Goal: Task Accomplishment & Management: Use online tool/utility

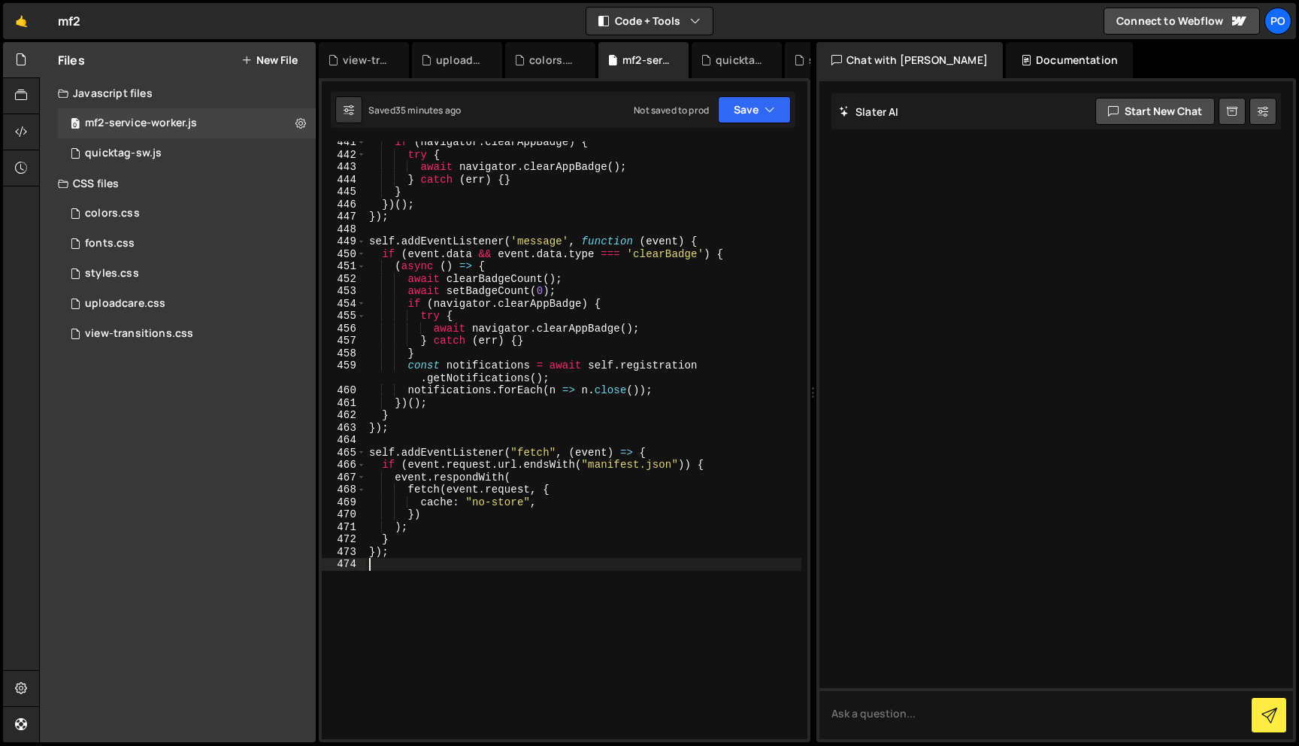
scroll to position [5834, 0]
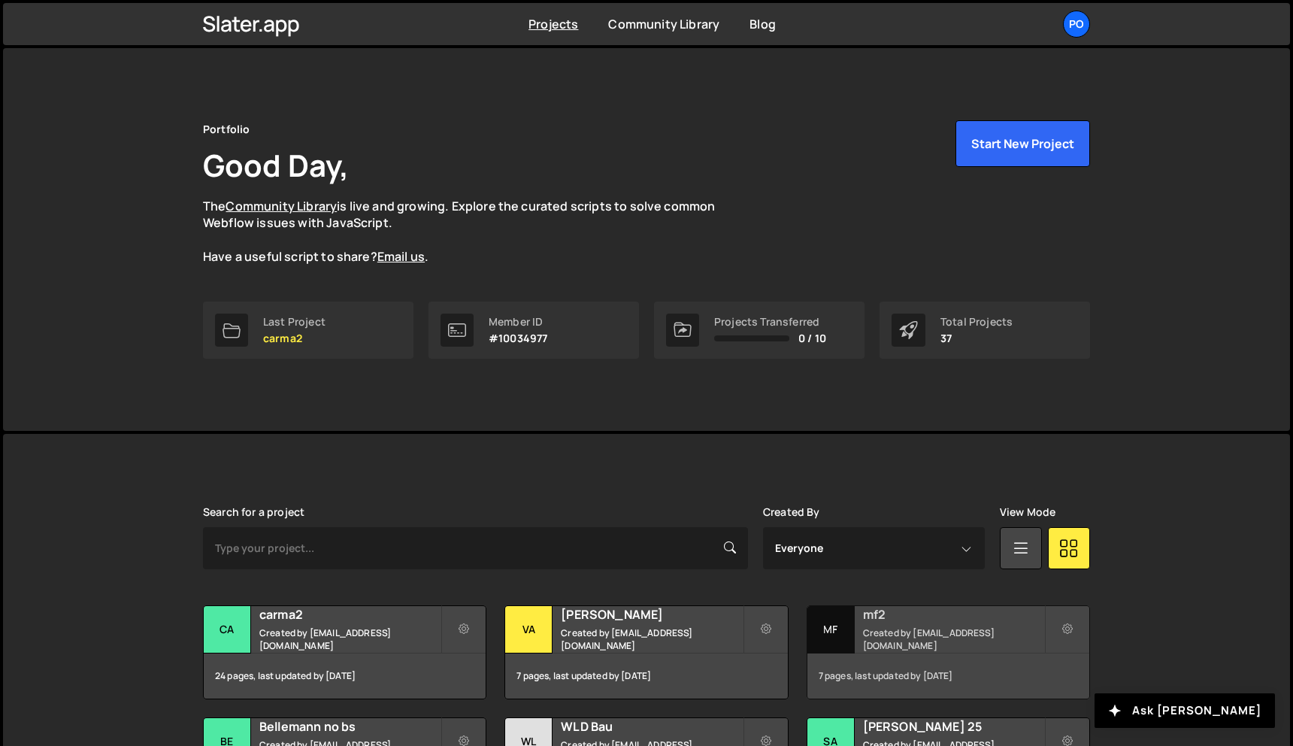
click at [910, 658] on div "7 pages, last updated by 12 days ago" at bounding box center [948, 675] width 282 height 45
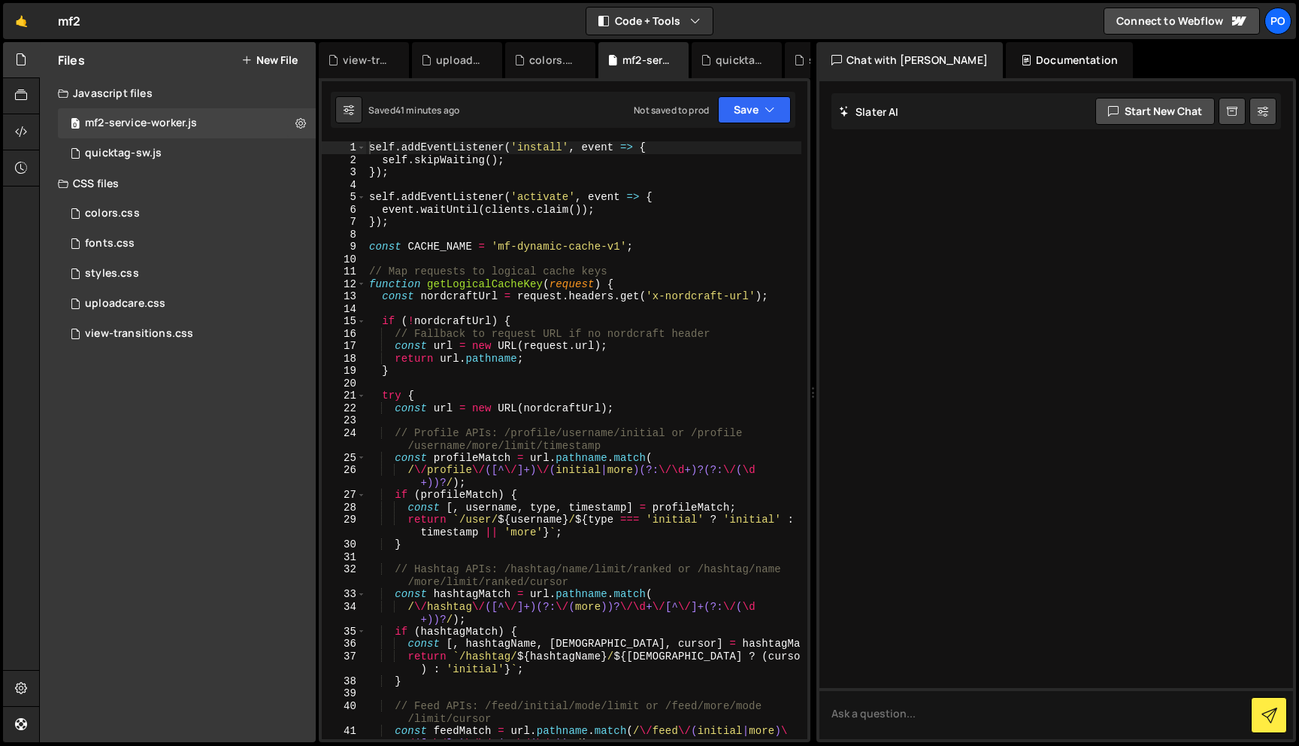
click at [294, 59] on button "New File" at bounding box center [269, 60] width 56 height 12
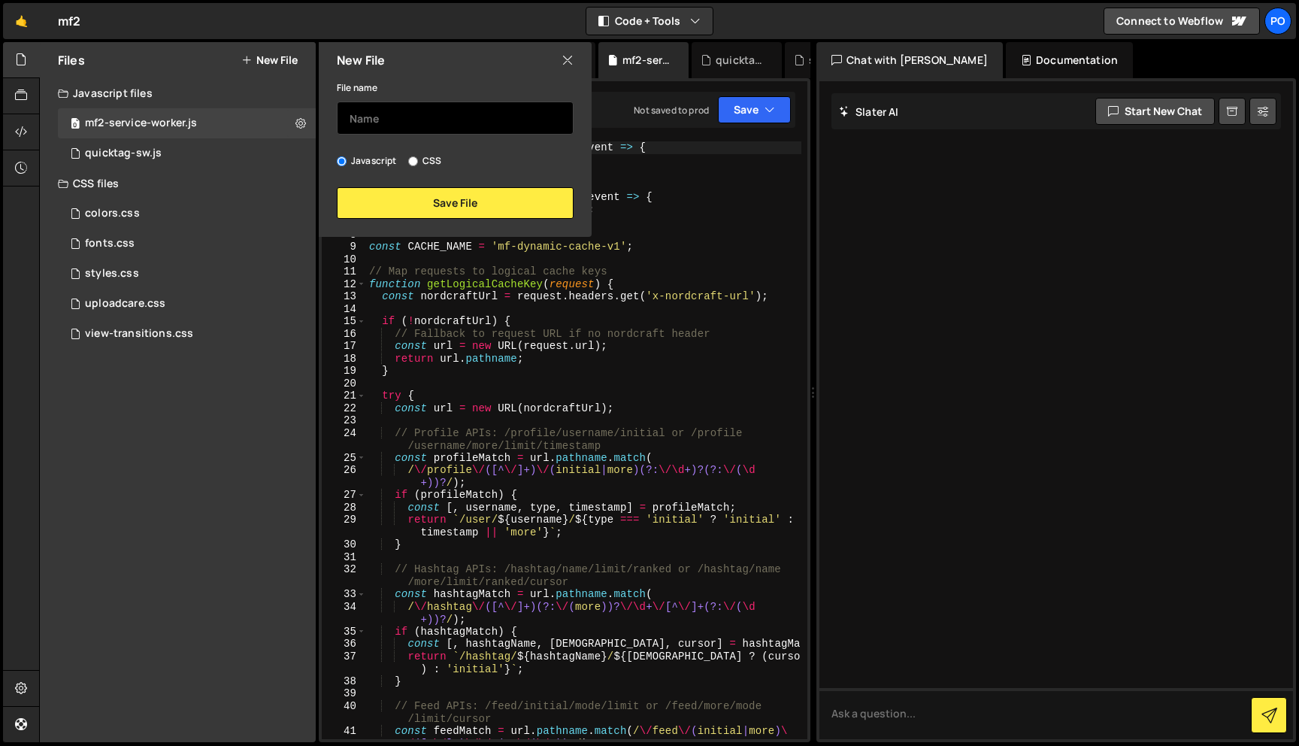
click at [413, 120] on input "text" at bounding box center [455, 117] width 237 height 33
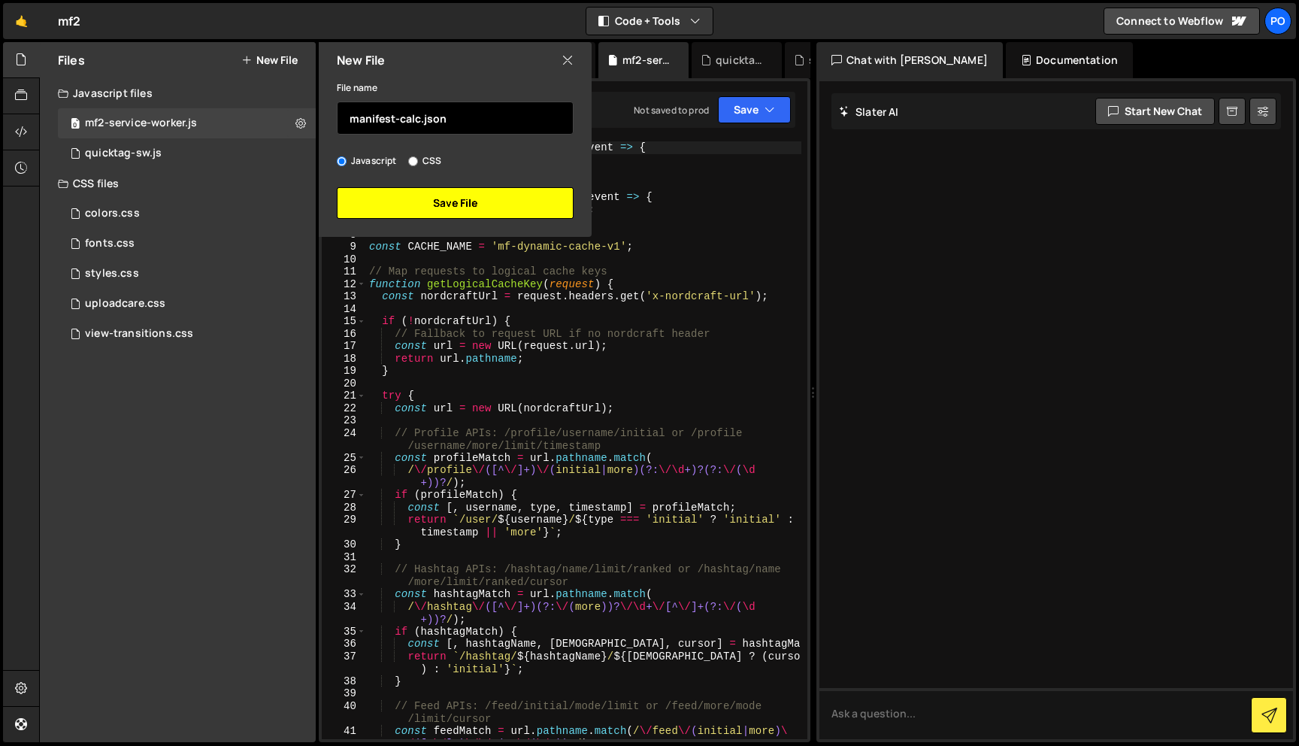
type input "manifest-calc.json"
click at [463, 197] on button "Save File" at bounding box center [455, 203] width 237 height 32
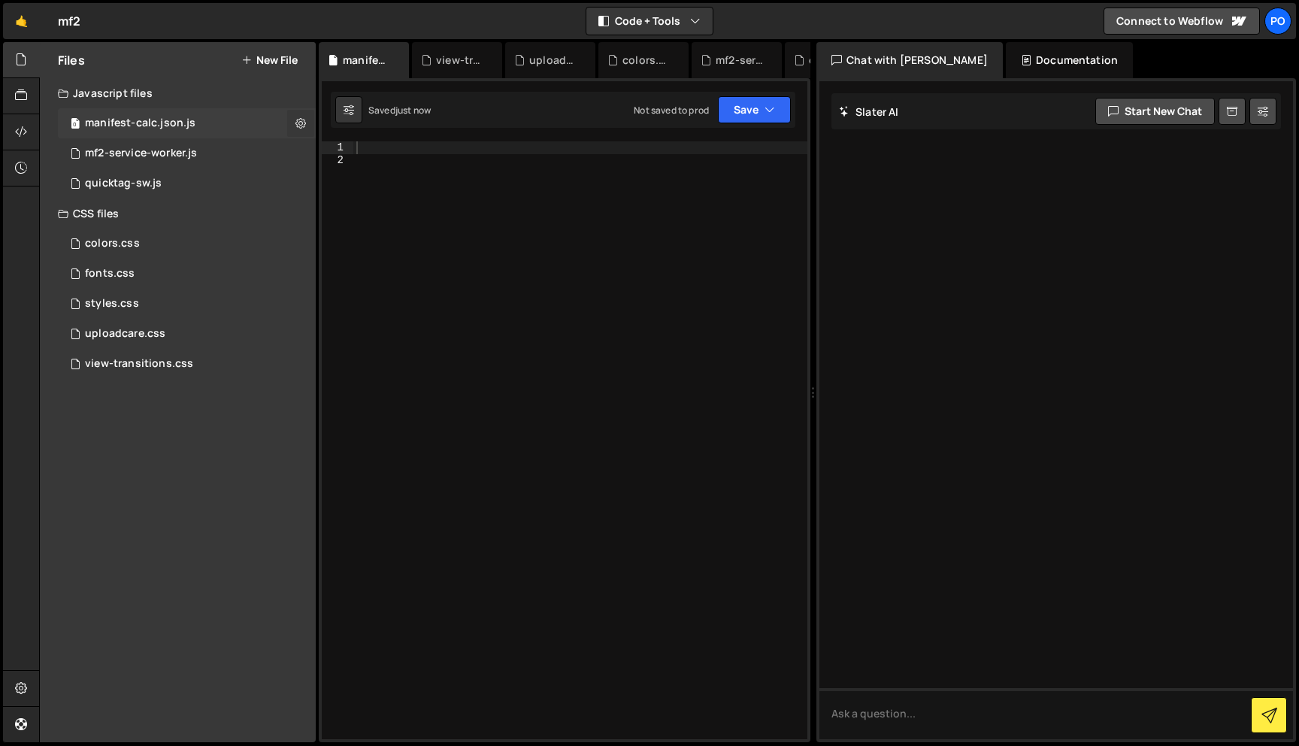
click at [297, 129] on icon at bounding box center [300, 123] width 11 height 14
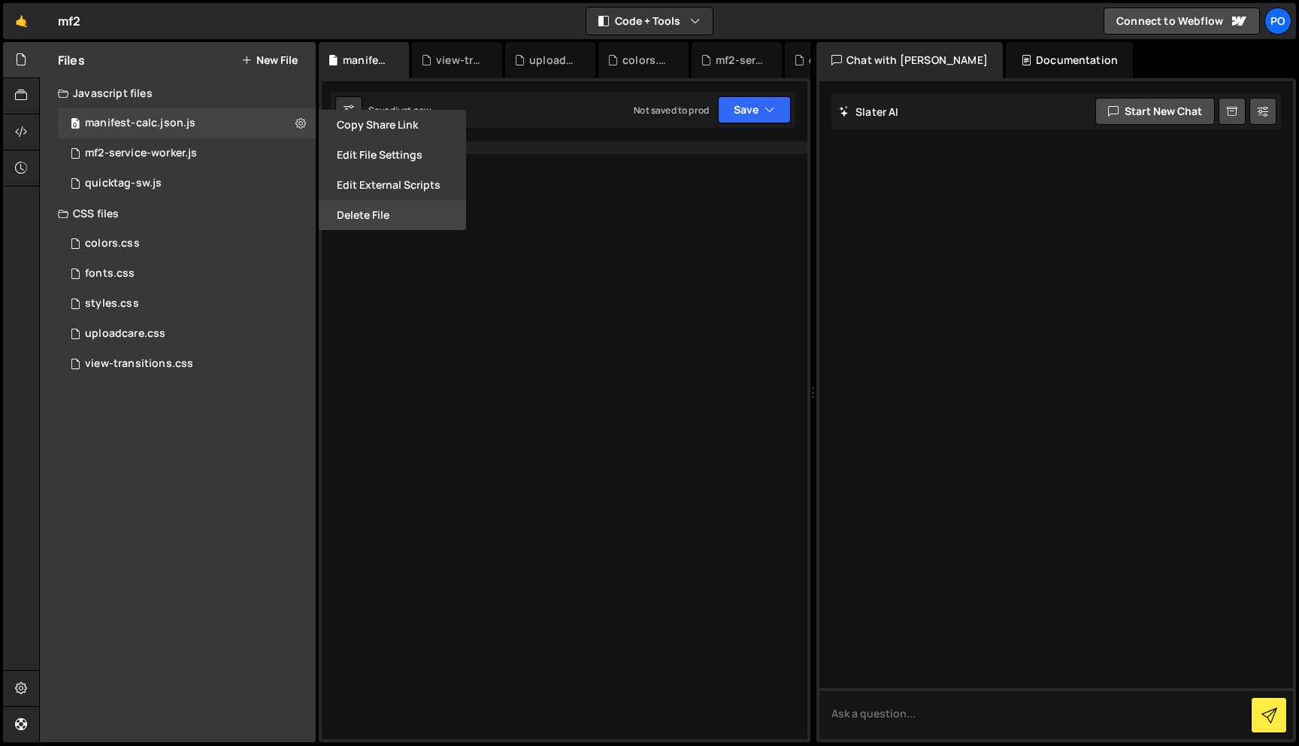
click at [350, 227] on button "Delete File" at bounding box center [392, 215] width 147 height 30
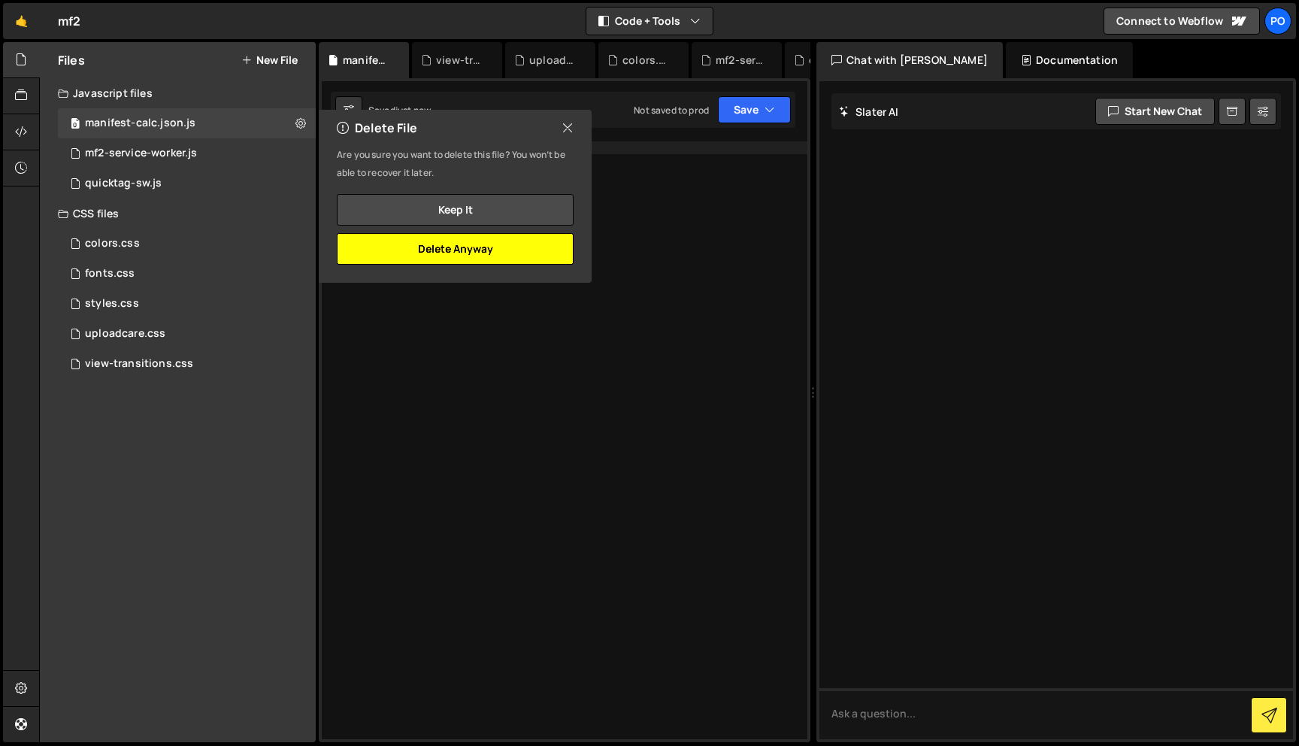
click at [517, 250] on button "Delete Anyway" at bounding box center [455, 249] width 237 height 32
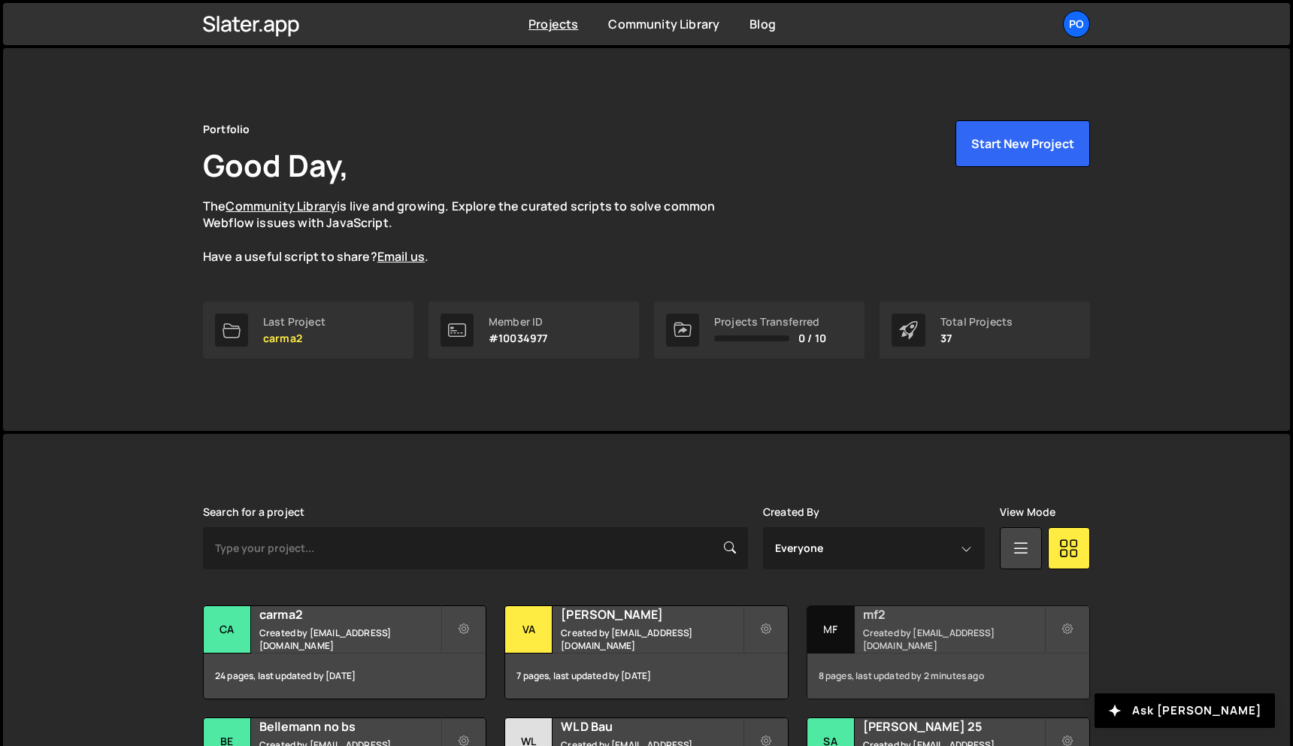
click at [912, 643] on small "Created by [EMAIL_ADDRESS][DOMAIN_NAME]" at bounding box center [953, 639] width 181 height 26
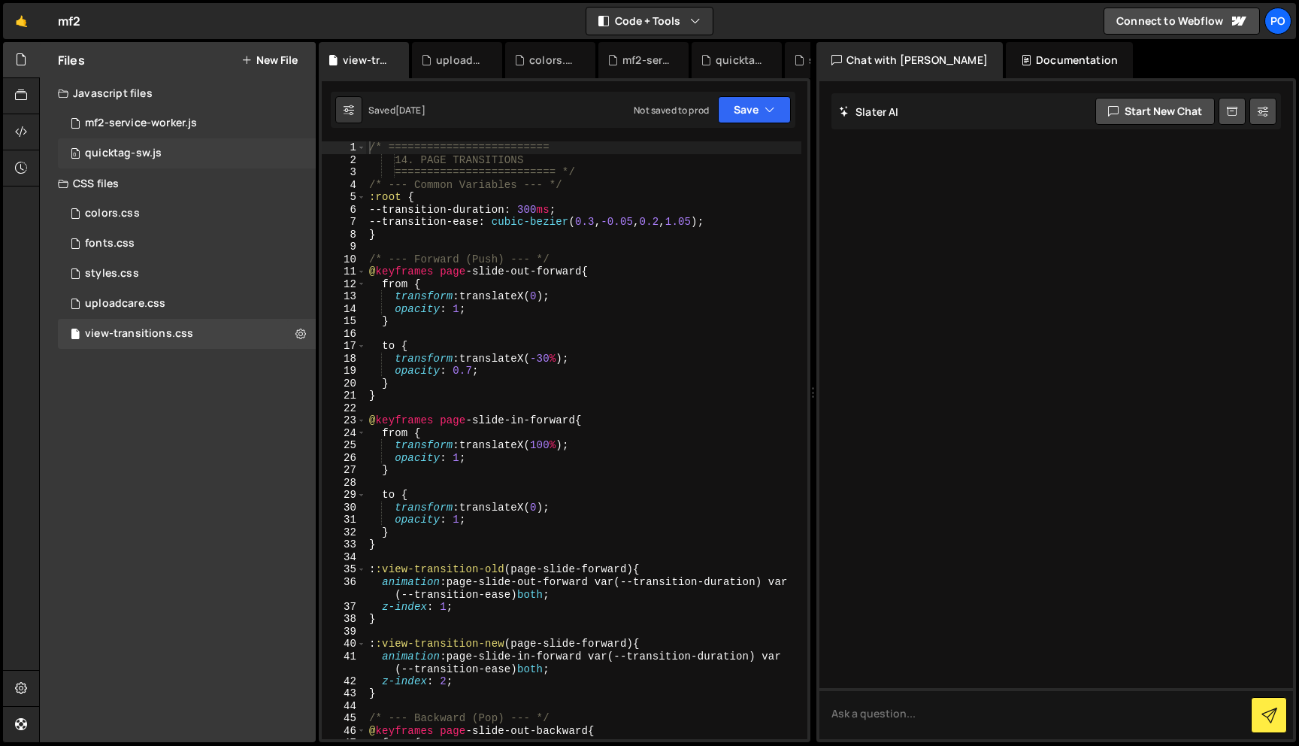
click at [178, 145] on div "0 quicktag-sw.js 0" at bounding box center [187, 153] width 258 height 30
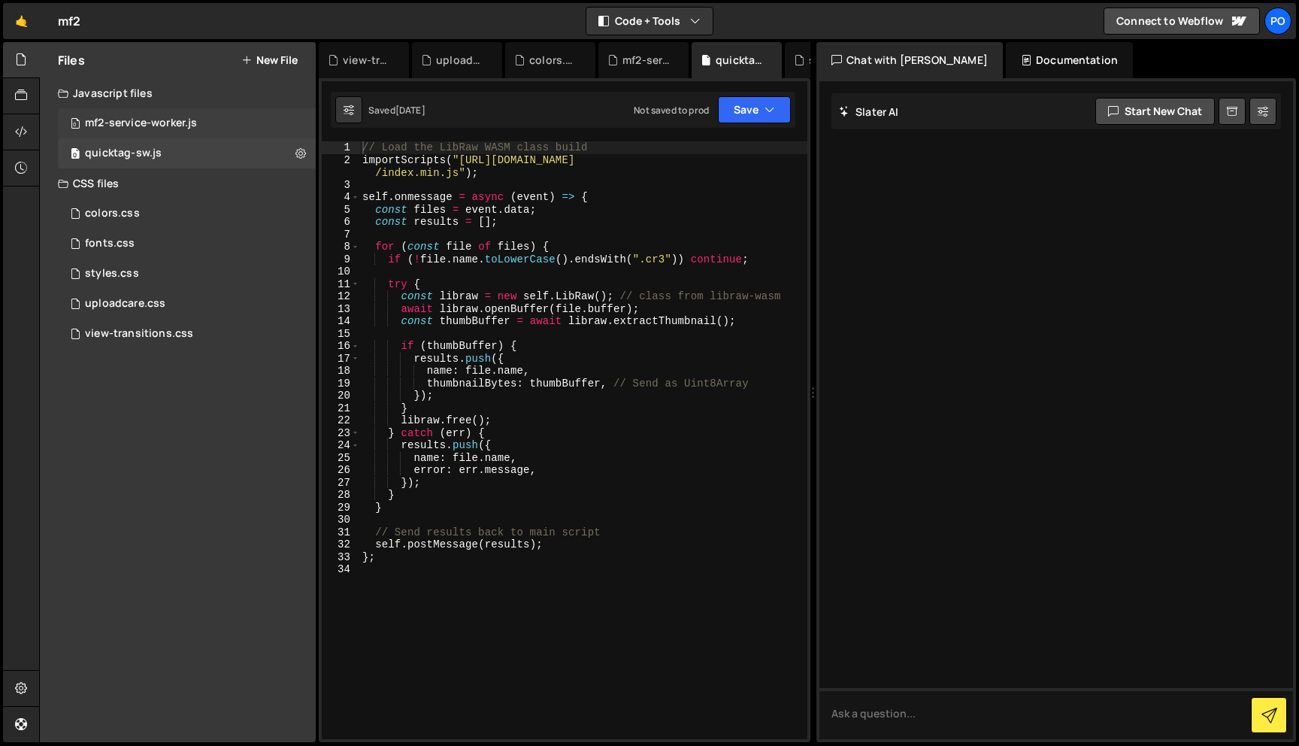
click at [195, 117] on div "mf2-service-worker.js" at bounding box center [141, 124] width 112 height 14
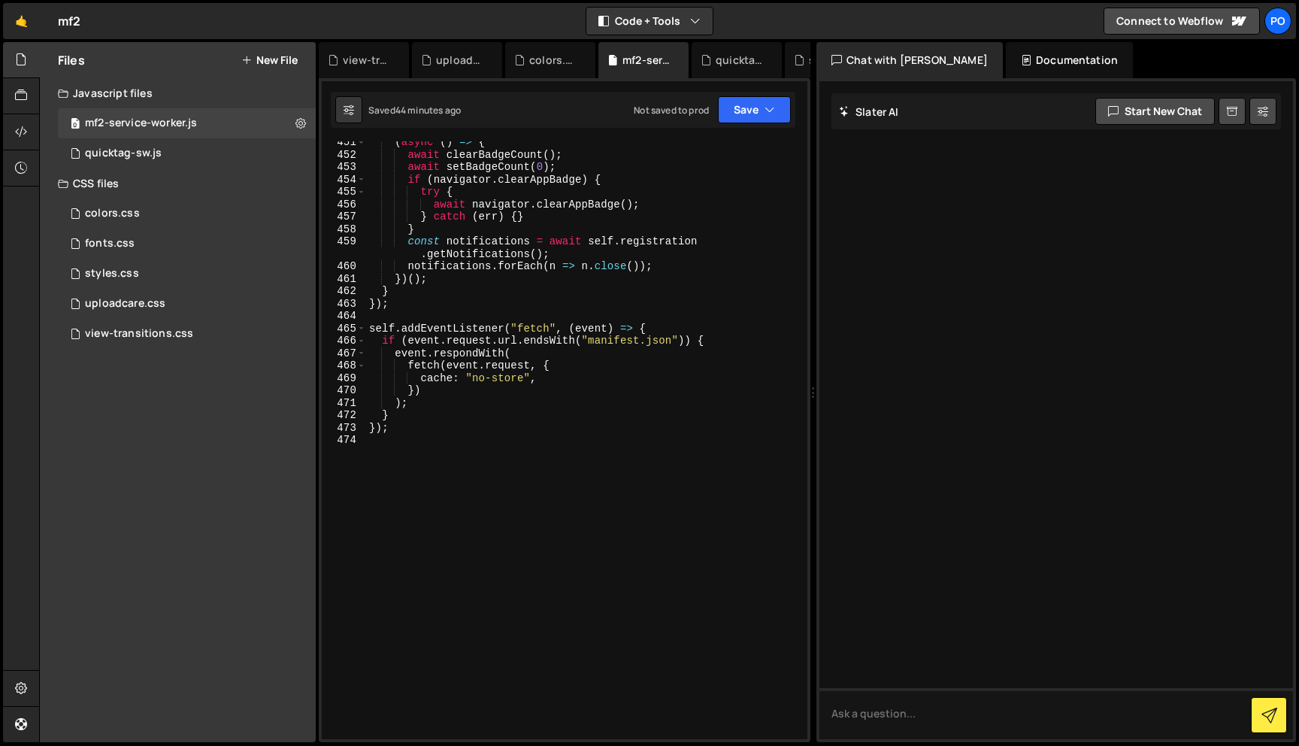
scroll to position [5958, 0]
drag, startPoint x: 359, startPoint y: 461, endPoint x: 359, endPoint y: 310, distance: 150.3
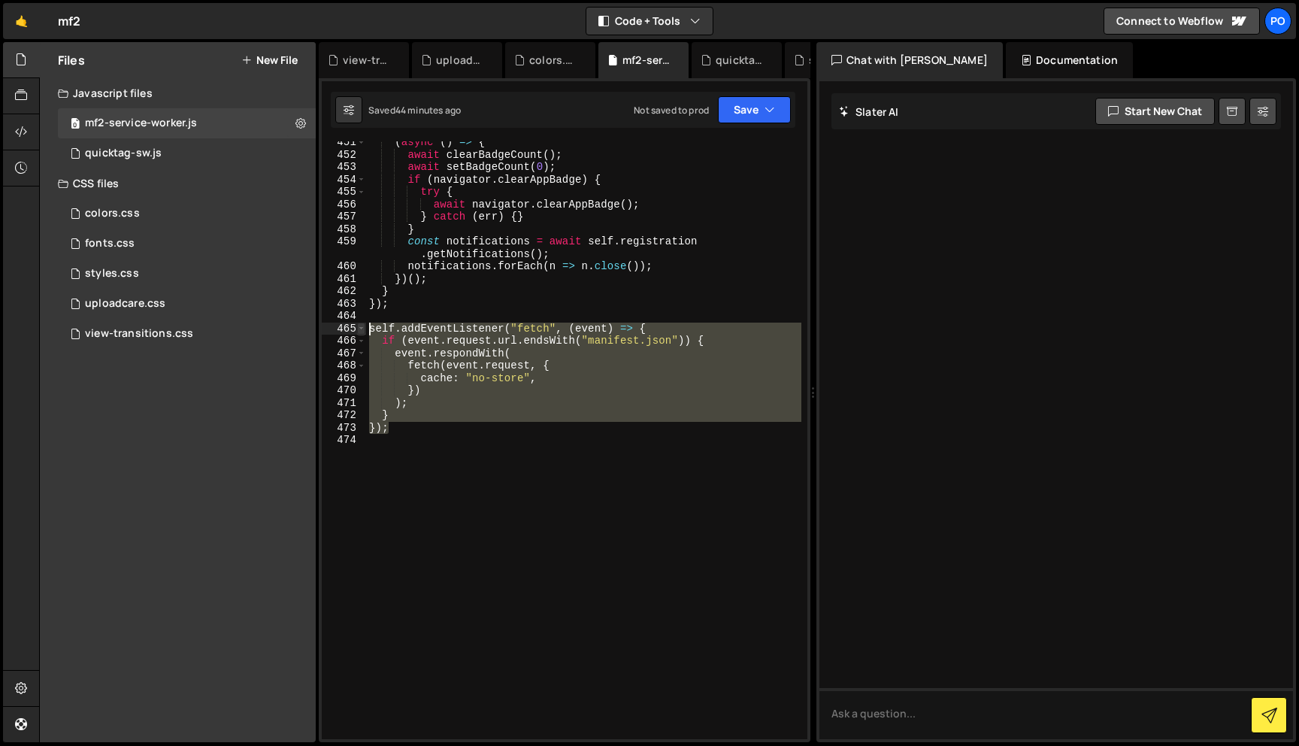
drag, startPoint x: 394, startPoint y: 434, endPoint x: 362, endPoint y: 325, distance: 113.0
click at [362, 325] on div "self.addEventListener('install', event => { 451 452 453 454 455 456 457 458 459…" at bounding box center [565, 440] width 486 height 598
type textarea "self.addEventListener("fetch", (event) => { if (event.request.url.endsWith("man…"
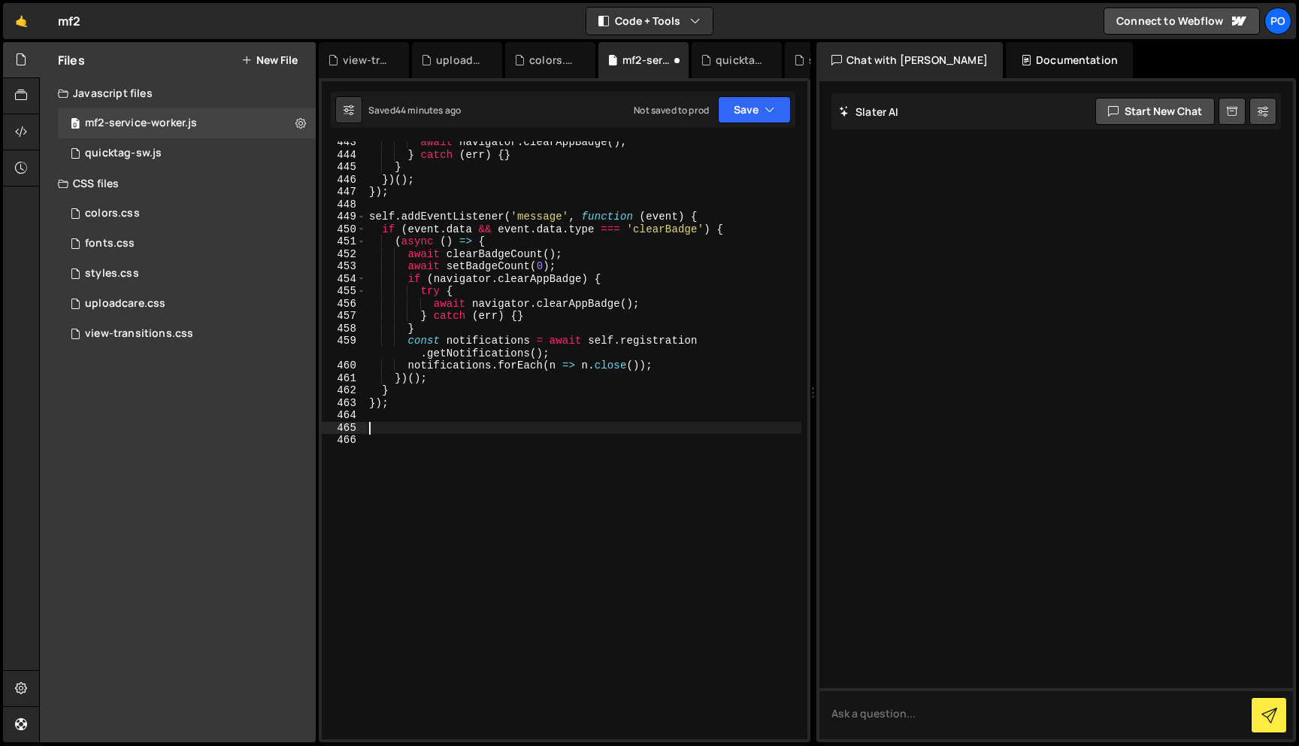
scroll to position [5834, 0]
